Goal: Task Accomplishment & Management: Manage account settings

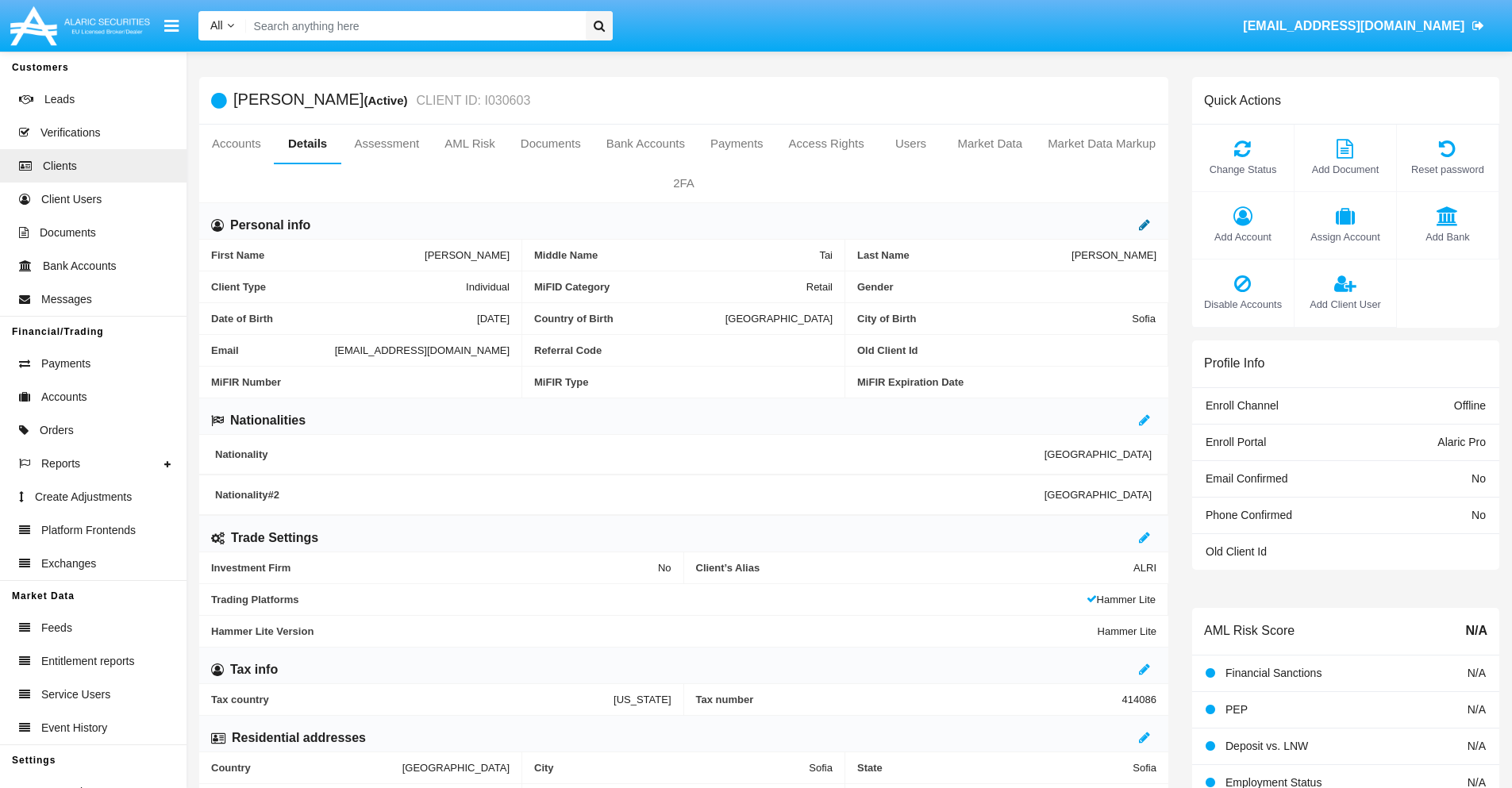
click at [1144, 225] on icon at bounding box center [1144, 224] width 11 height 12
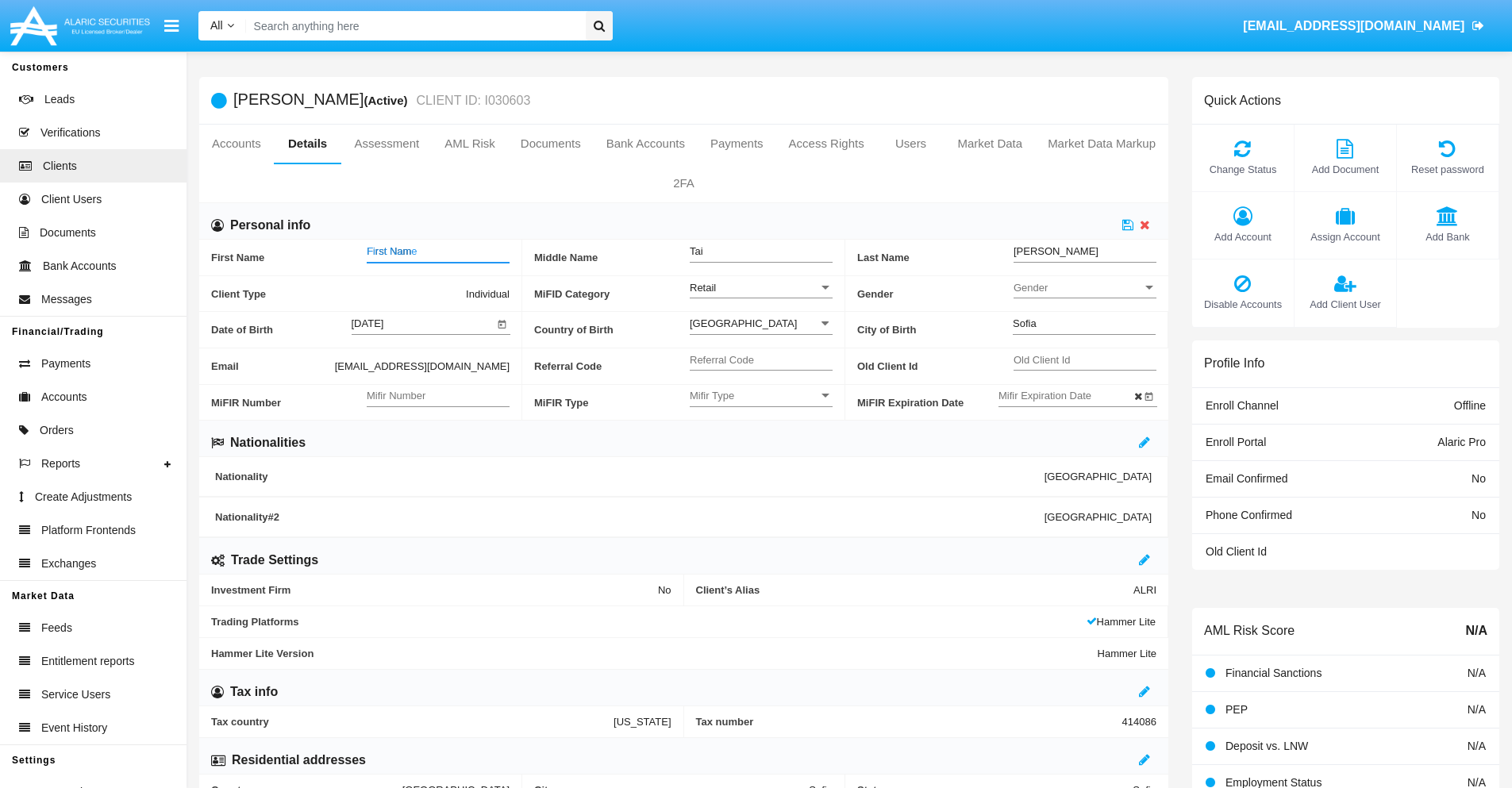
type input "First Name"
click at [1128, 225] on icon at bounding box center [1128, 224] width 11 height 12
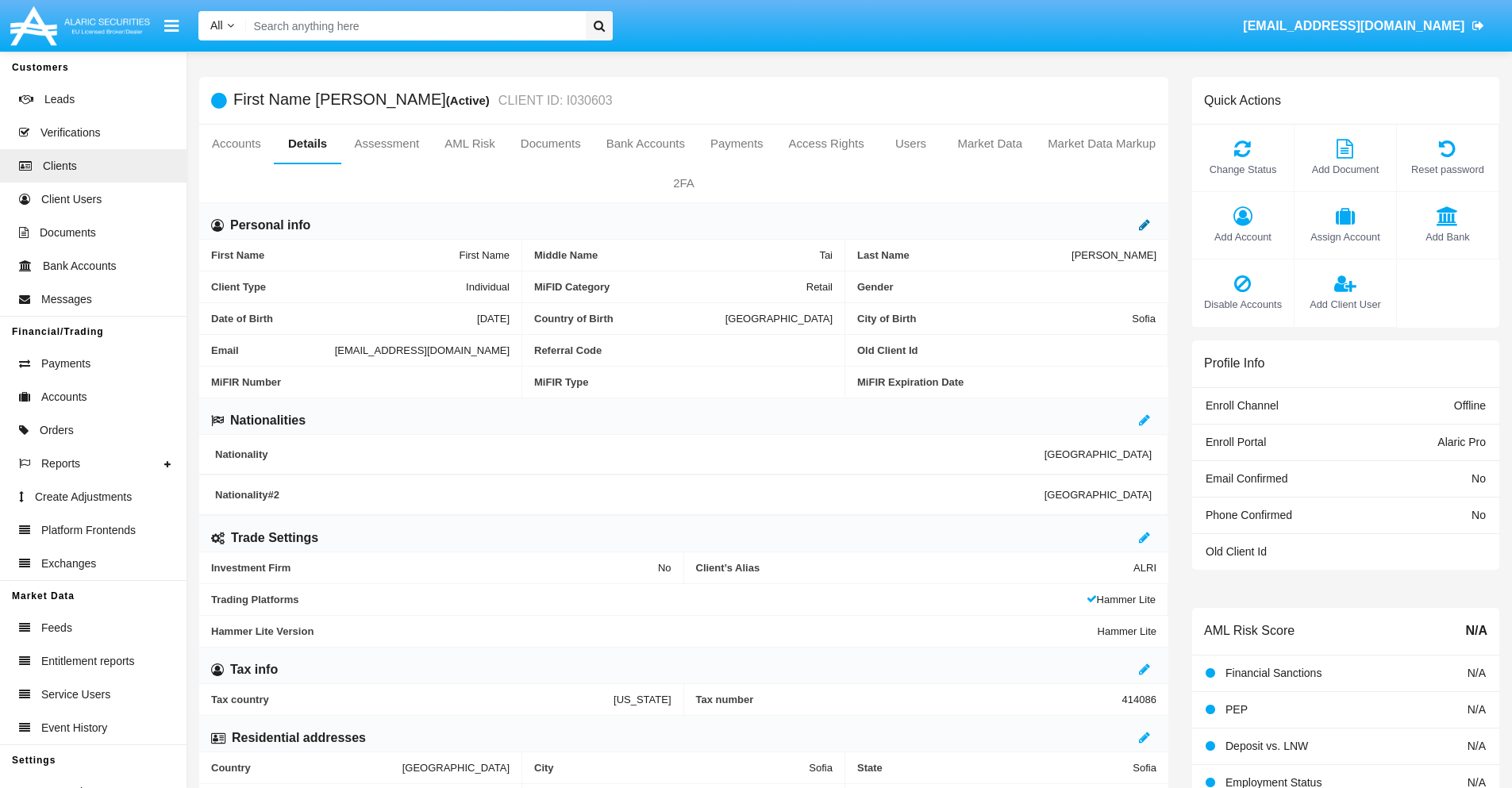
click at [1144, 225] on icon at bounding box center [1144, 224] width 11 height 12
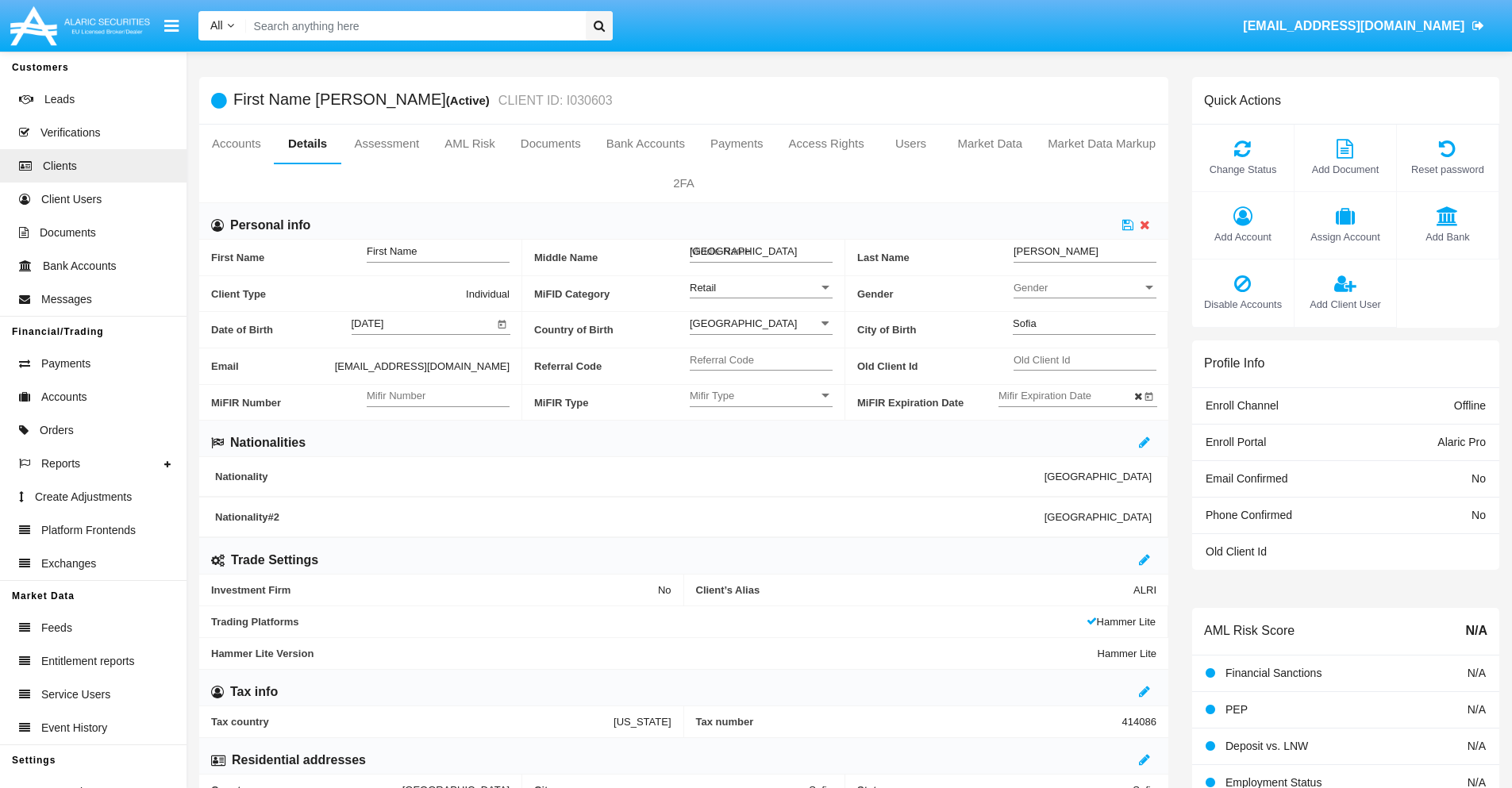
type input "Middle Name"
click at [1128, 225] on icon at bounding box center [1128, 224] width 11 height 12
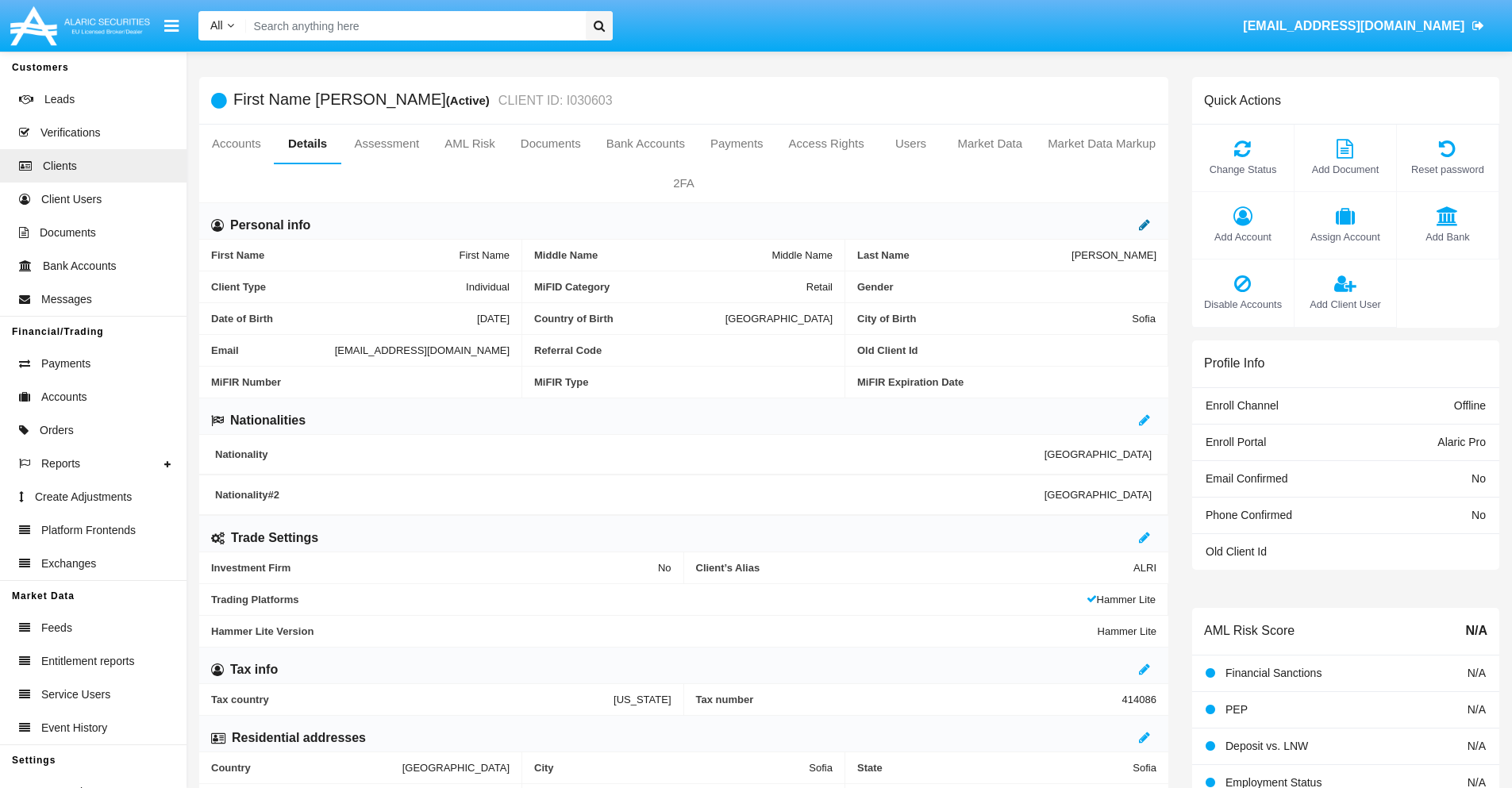
click at [1144, 225] on icon at bounding box center [1144, 224] width 11 height 12
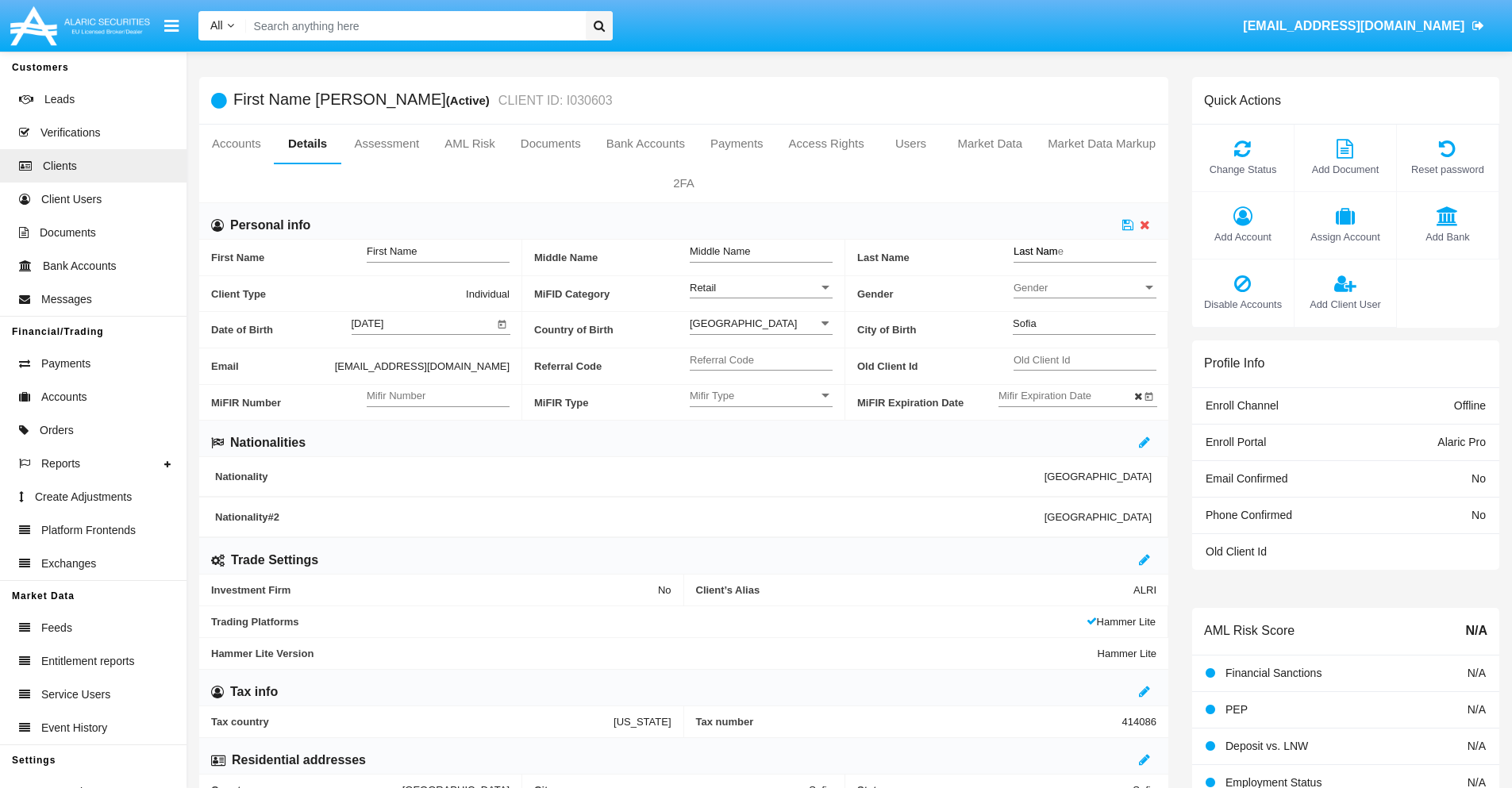
type input "Last Name"
click at [1128, 225] on icon at bounding box center [1128, 224] width 11 height 12
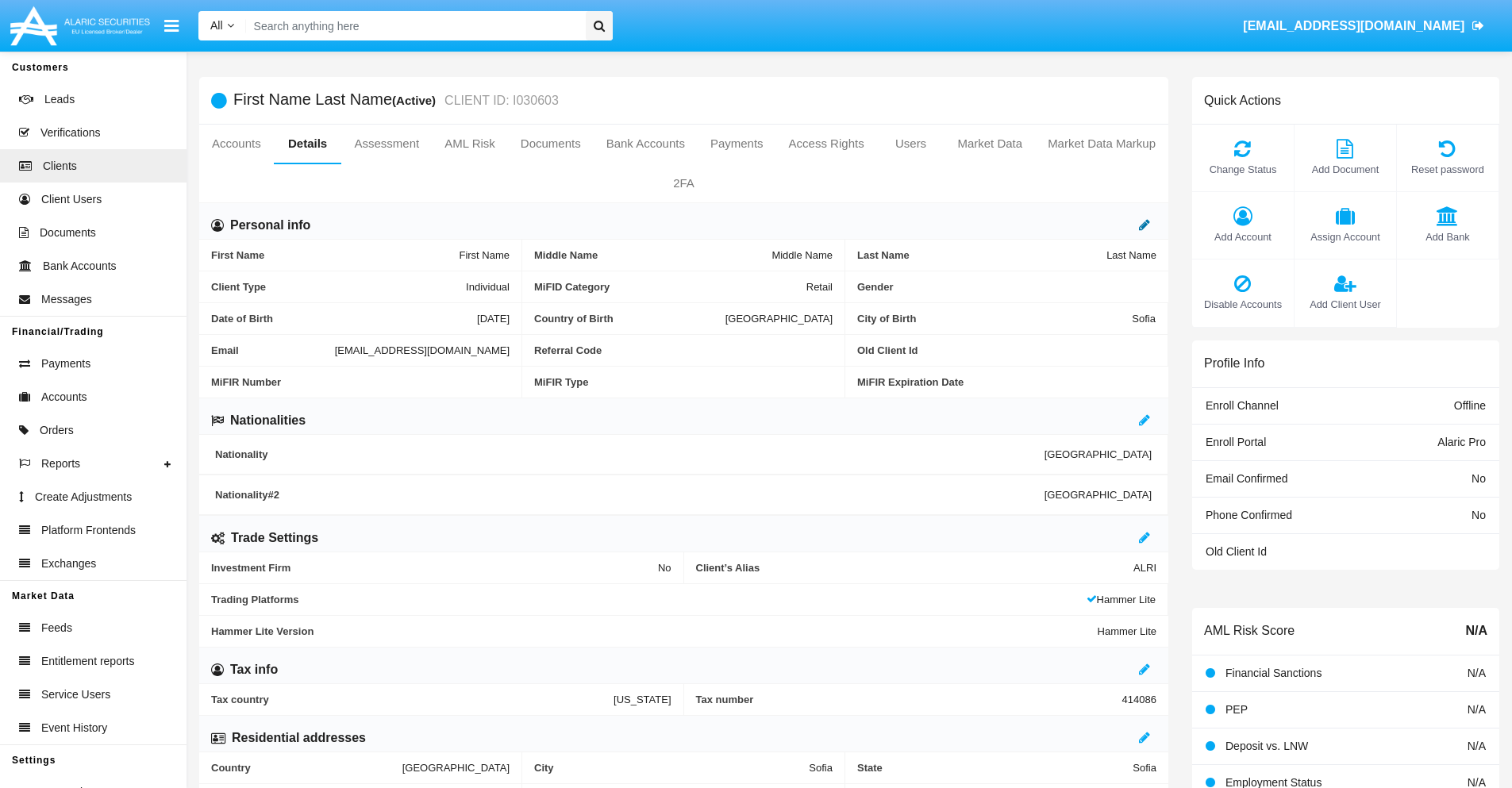
click at [1144, 225] on icon at bounding box center [1144, 224] width 11 height 12
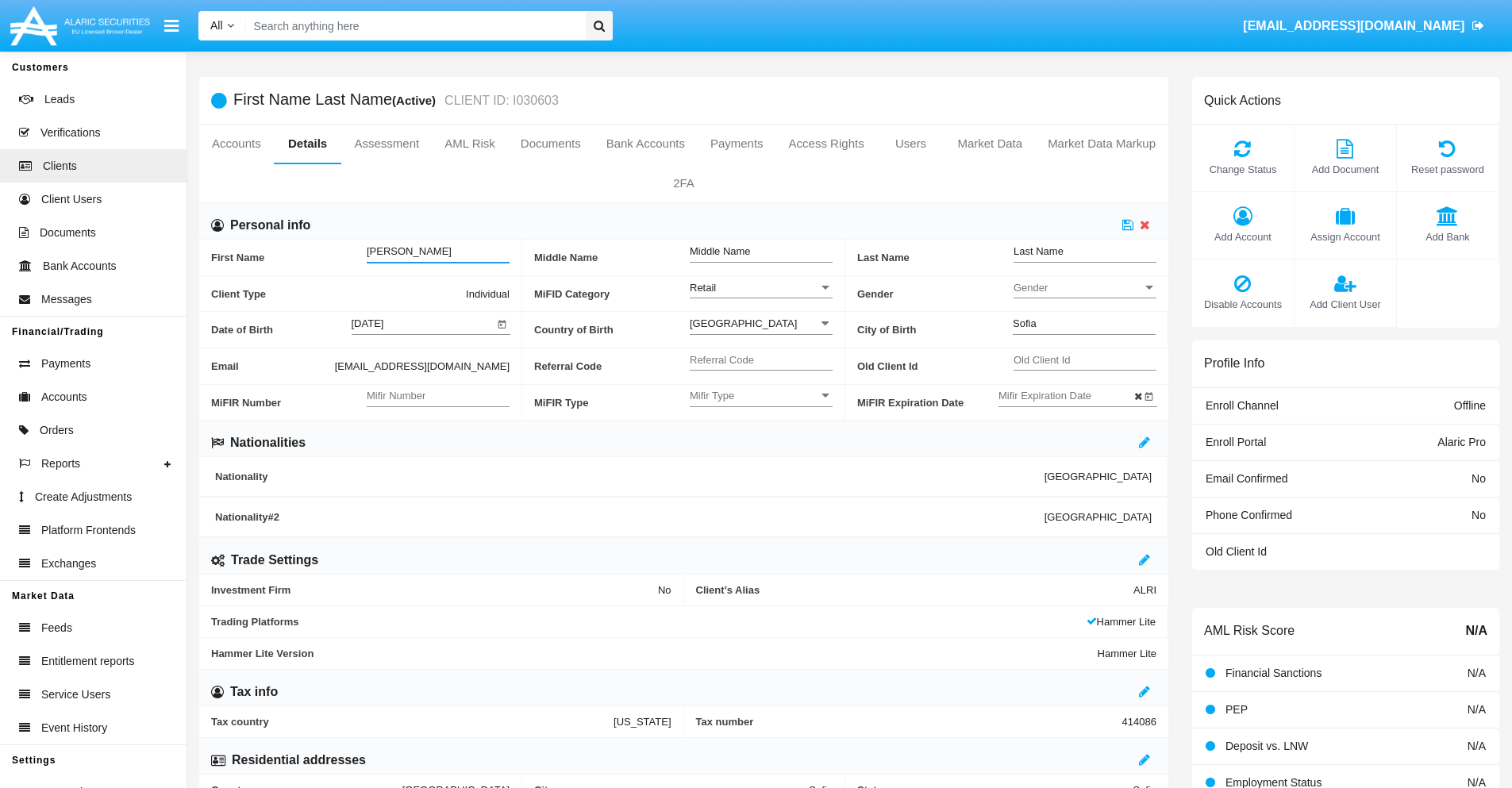
type input "Velva"
type input "Wilfredo"
type input "Murazik"
click at [1128, 225] on icon at bounding box center [1128, 224] width 11 height 12
